Goal: Information Seeking & Learning: Learn about a topic

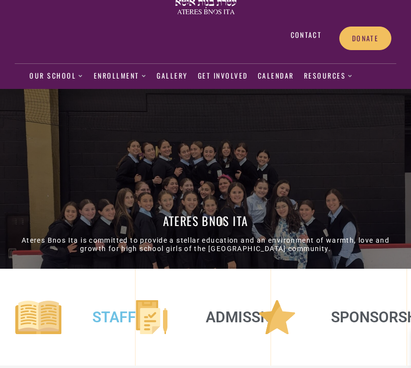
scroll to position [33, 0]
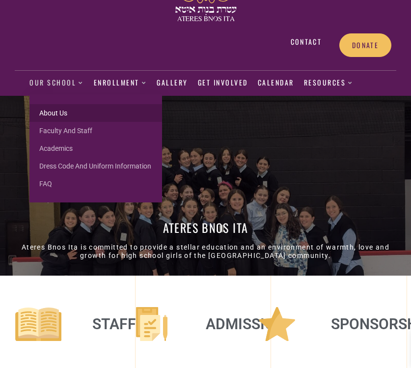
click at [55, 115] on link "About us" at bounding box center [95, 113] width 133 height 18
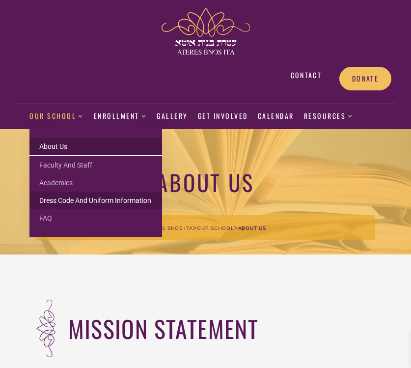
click at [53, 198] on link "Dress Code and Uniform Information" at bounding box center [95, 200] width 133 height 18
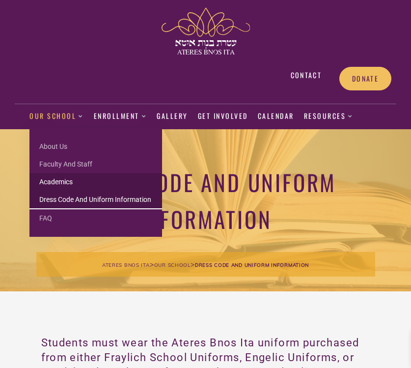
click at [49, 185] on link "Academics" at bounding box center [95, 182] width 133 height 18
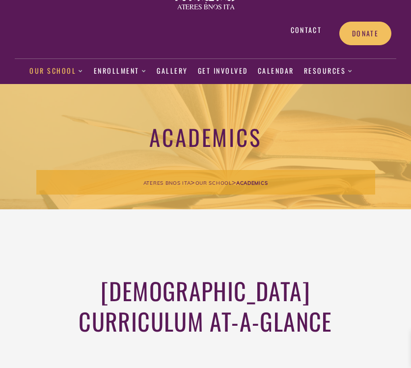
scroll to position [35, 0]
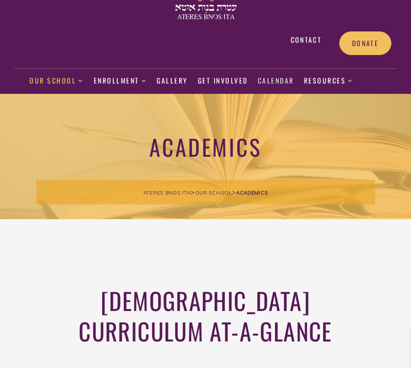
click at [276, 79] on link "Calendar" at bounding box center [276, 81] width 36 height 23
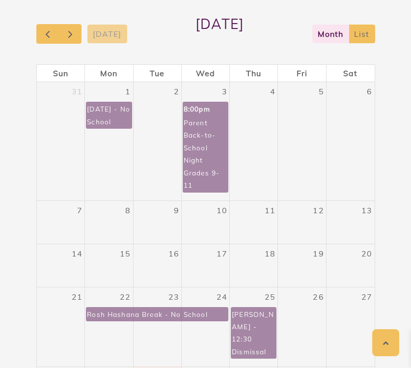
scroll to position [279, 0]
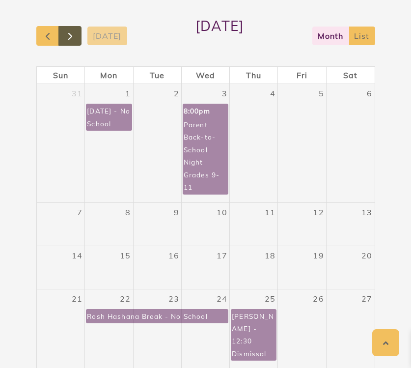
click at [73, 30] on span "button" at bounding box center [70, 36] width 12 height 12
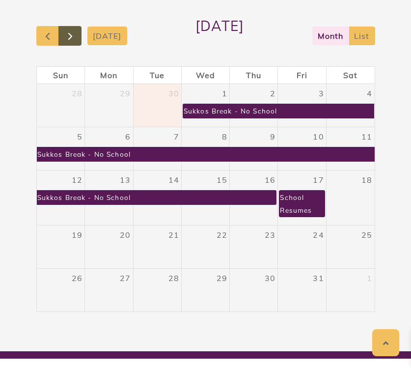
click at [70, 33] on span "button" at bounding box center [70, 36] width 12 height 12
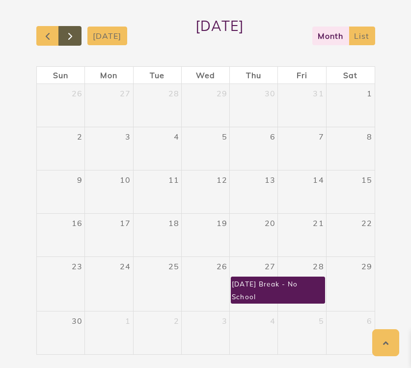
click at [70, 33] on span "button" at bounding box center [70, 36] width 12 height 12
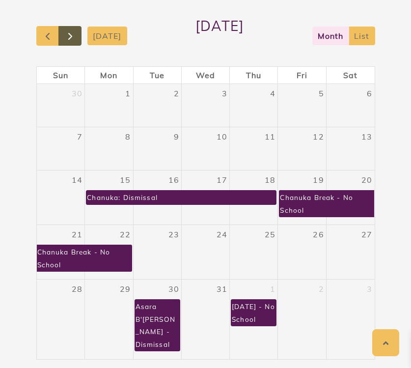
click at [70, 33] on span "button" at bounding box center [70, 36] width 12 height 12
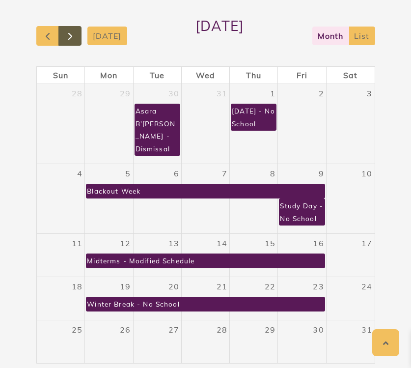
click at [77, 31] on button "button" at bounding box center [69, 36] width 23 height 20
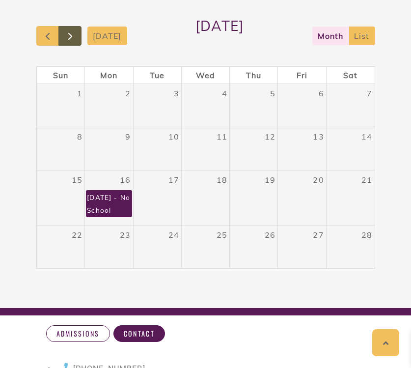
click at [76, 31] on span "button" at bounding box center [70, 36] width 12 height 12
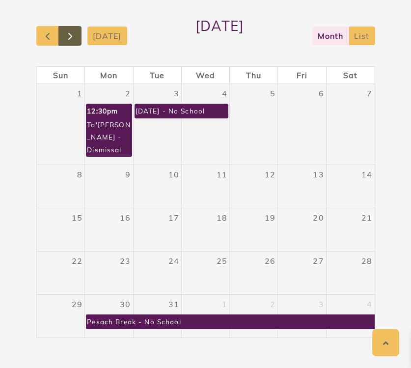
click at [76, 31] on span "button" at bounding box center [70, 36] width 12 height 12
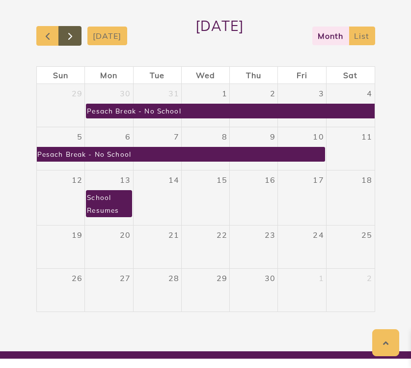
click at [76, 31] on span "button" at bounding box center [70, 36] width 12 height 12
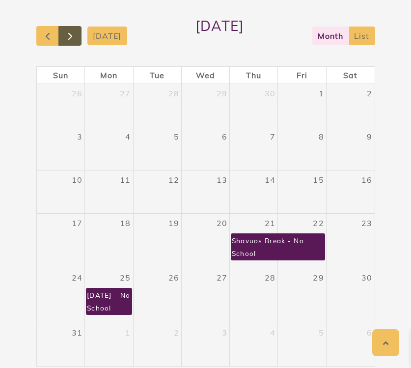
click at [76, 31] on span "button" at bounding box center [70, 36] width 12 height 12
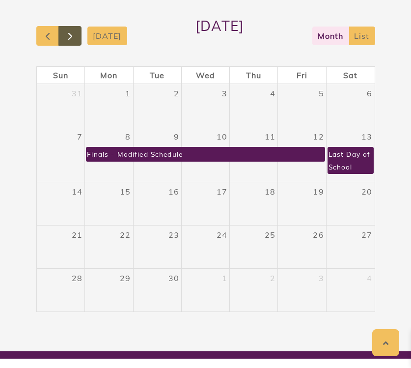
click at [77, 31] on button "button" at bounding box center [69, 36] width 23 height 20
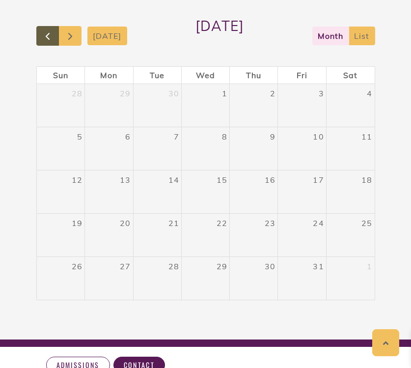
click at [51, 35] on span "button" at bounding box center [48, 36] width 12 height 12
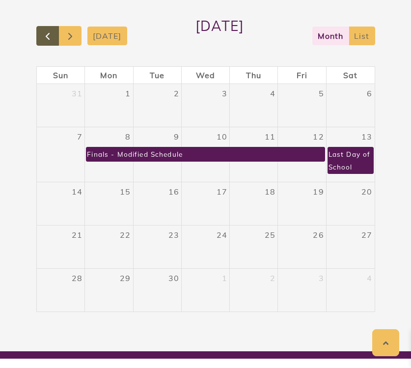
click at [51, 35] on span "button" at bounding box center [48, 36] width 12 height 12
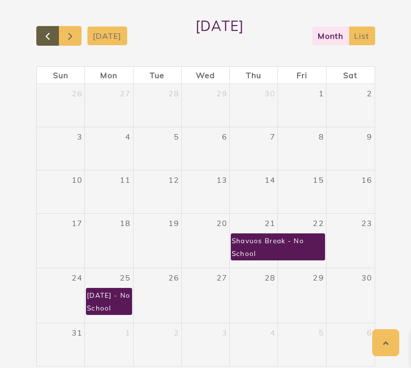
click at [51, 35] on span "button" at bounding box center [48, 36] width 12 height 12
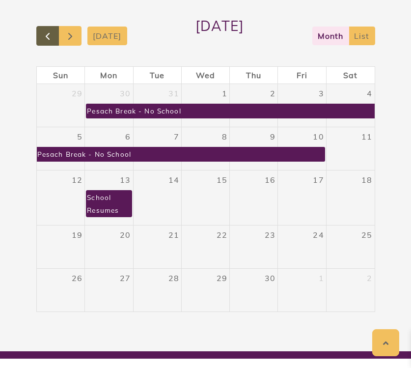
click at [51, 35] on span "button" at bounding box center [48, 36] width 12 height 12
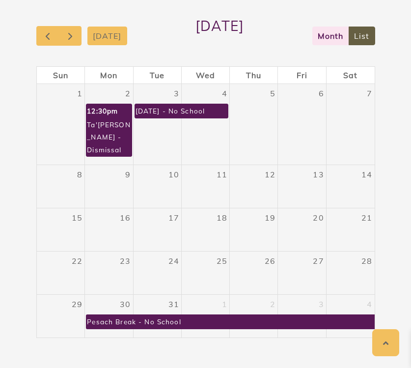
click at [365, 33] on button "list" at bounding box center [362, 36] width 27 height 19
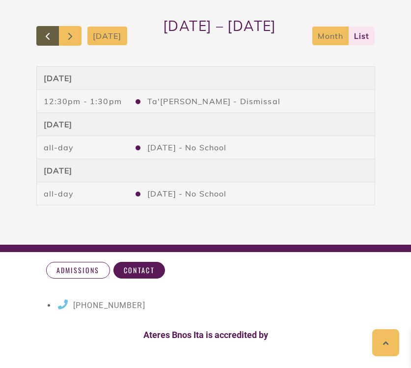
click at [50, 33] on span "button" at bounding box center [48, 36] width 12 height 12
